Goal: Transaction & Acquisition: Download file/media

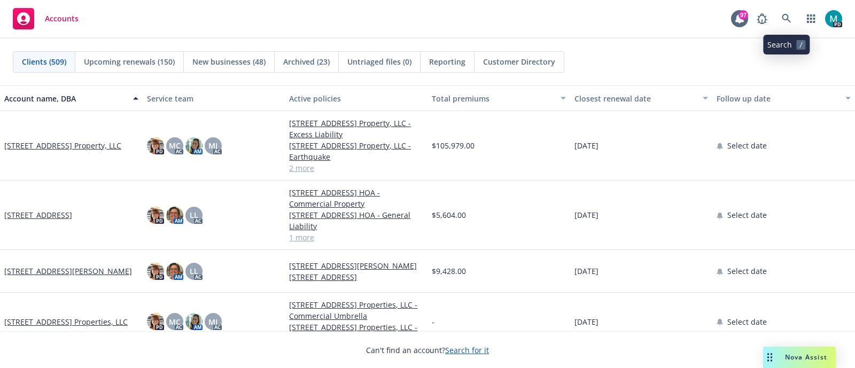
click at [784, 12] on link at bounding box center [786, 18] width 21 height 21
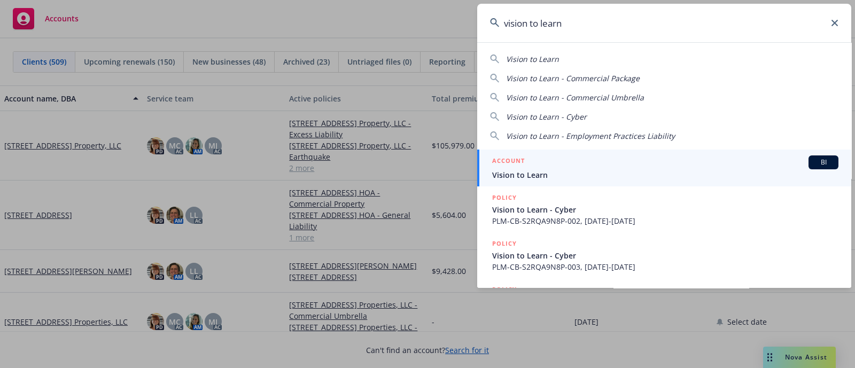
type input "vision to learn"
click at [529, 175] on span "Vision to Learn" at bounding box center [665, 174] width 346 height 11
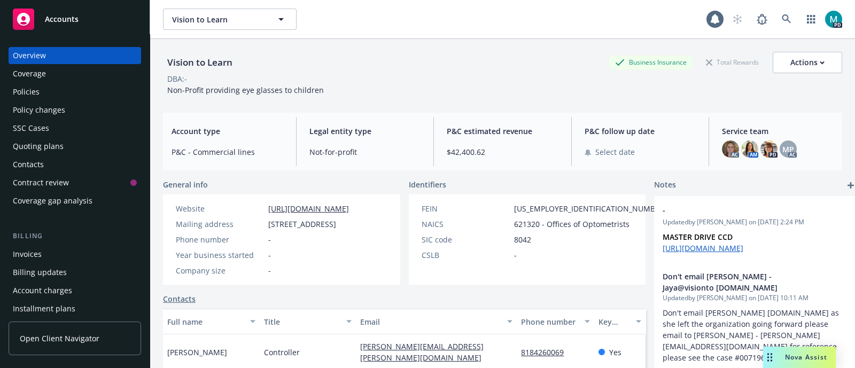
click at [47, 97] on div "Policies" at bounding box center [75, 91] width 124 height 17
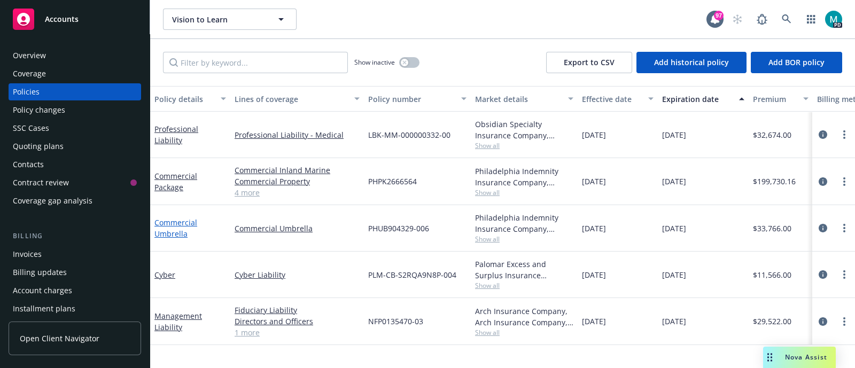
click at [175, 225] on link "Commercial Umbrella" at bounding box center [176, 228] width 43 height 21
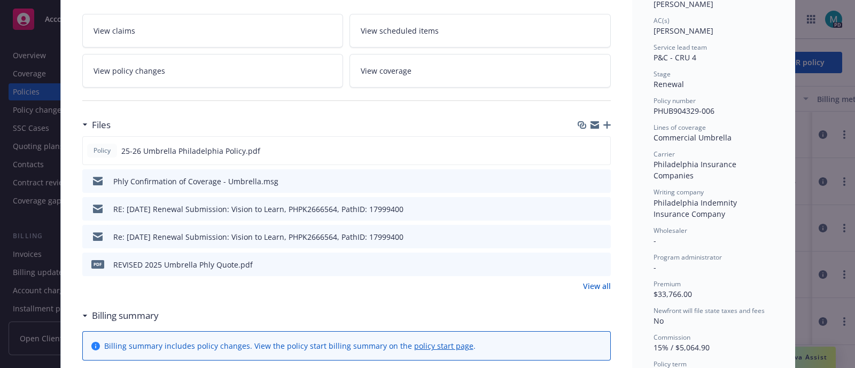
scroll to position [200, 0]
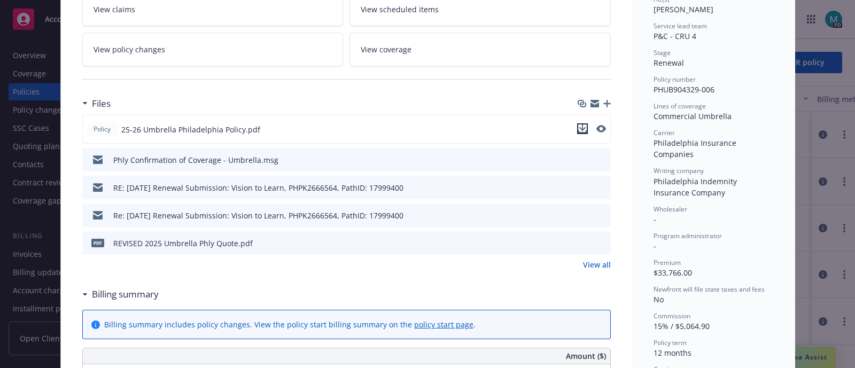
click at [578, 125] on icon "download file" at bounding box center [582, 129] width 9 height 9
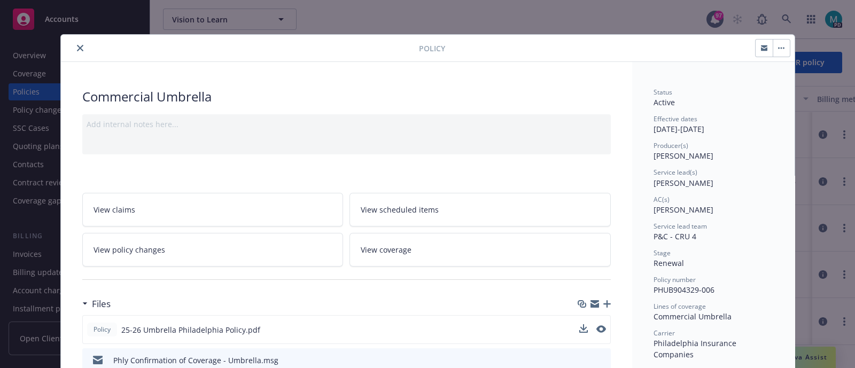
click at [78, 45] on icon "close" at bounding box center [80, 48] width 6 height 6
